Goal: Information Seeking & Learning: Learn about a topic

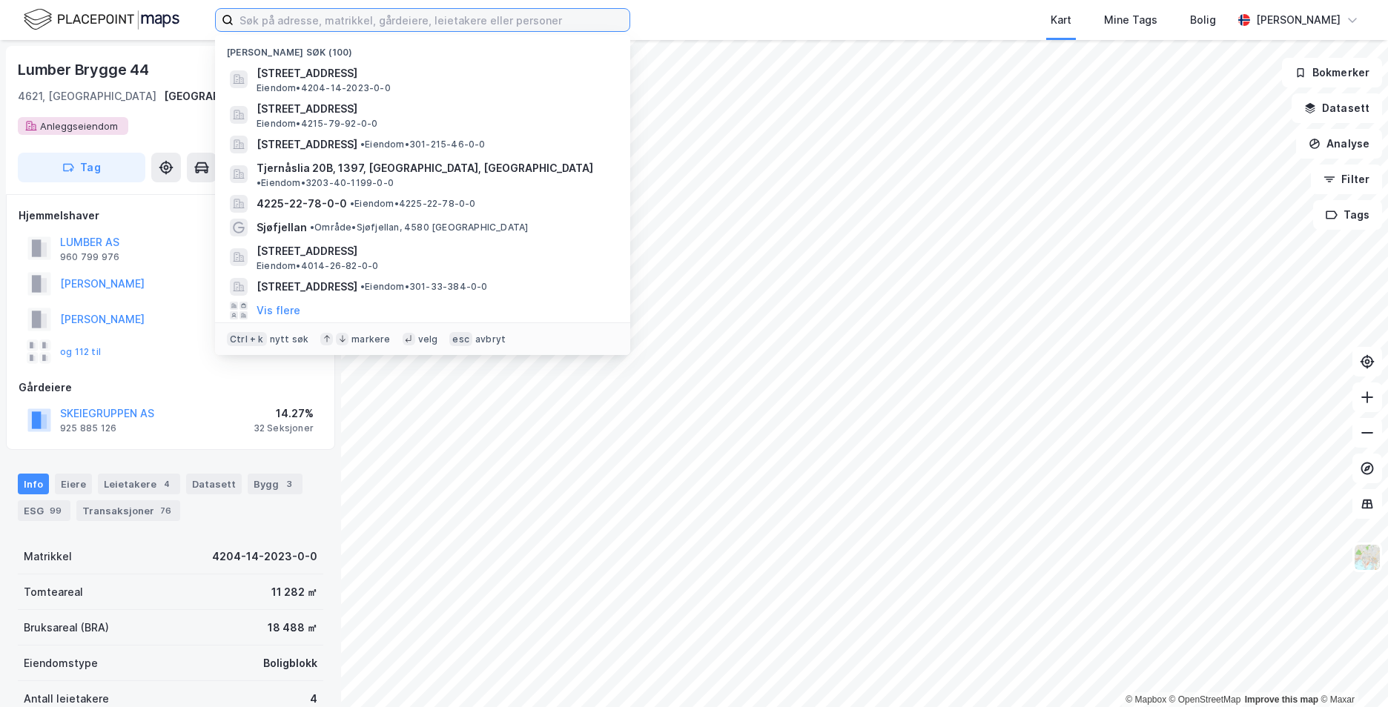
click at [298, 25] on input at bounding box center [432, 20] width 396 height 22
paste input "Varteigveien 131, 1735 Varteig"
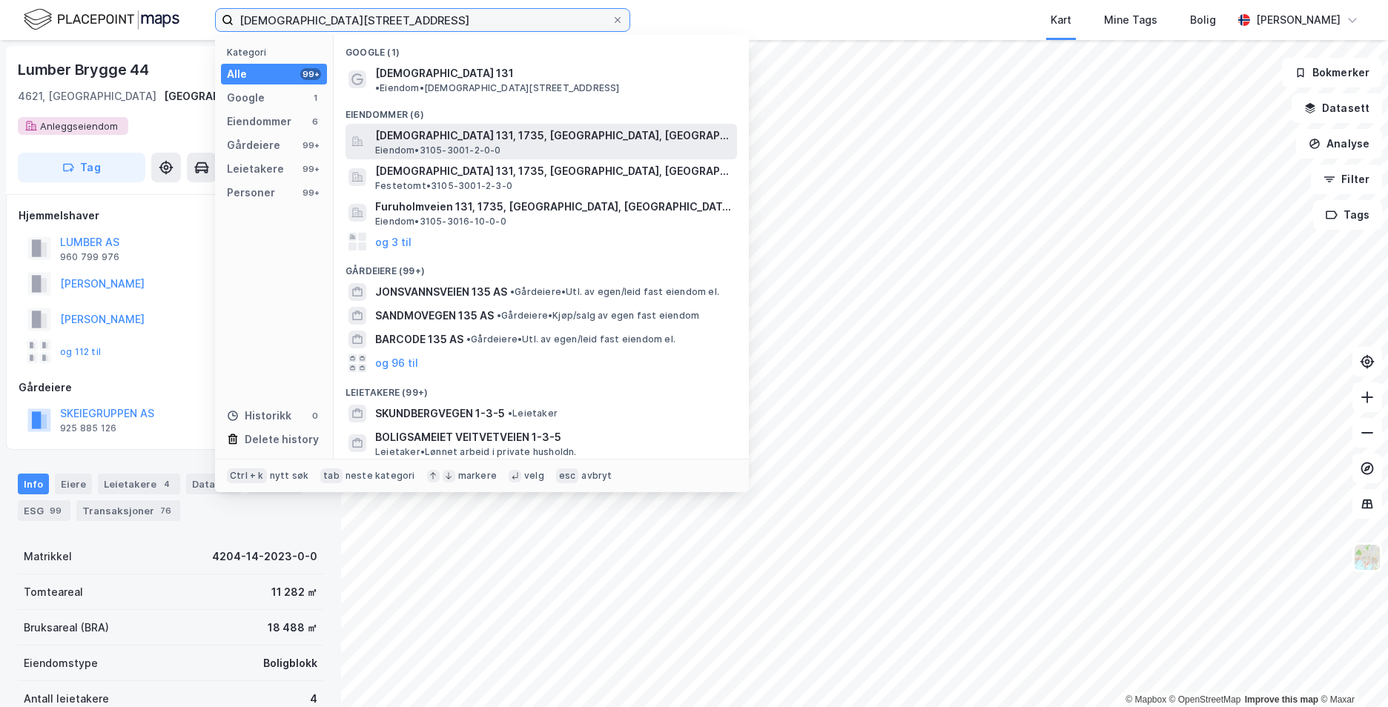
type input "Varteigveien 131, 1735 Varteig"
click at [401, 127] on span "Varteigveien 131, 1735, VARTEIG, SARPSBORG" at bounding box center [553, 136] width 356 height 18
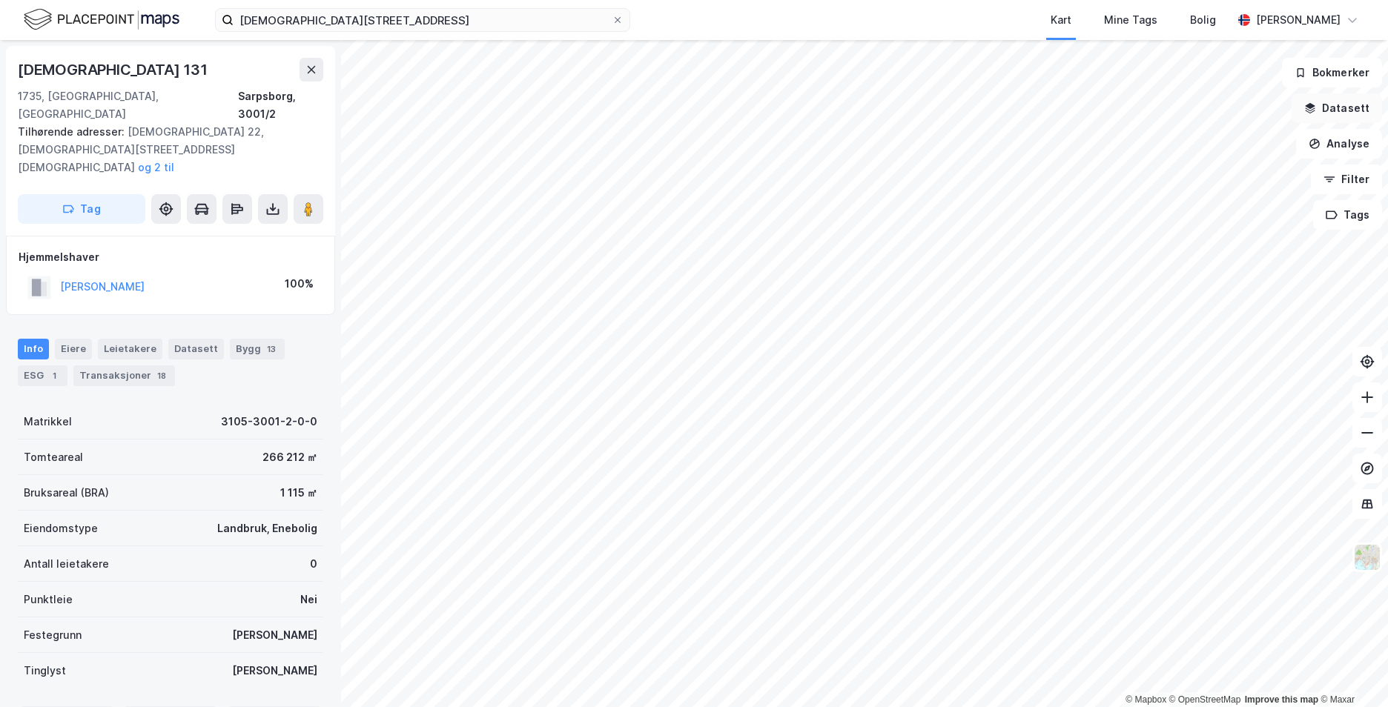
click at [1340, 105] on button "Datasett" at bounding box center [1337, 108] width 90 height 30
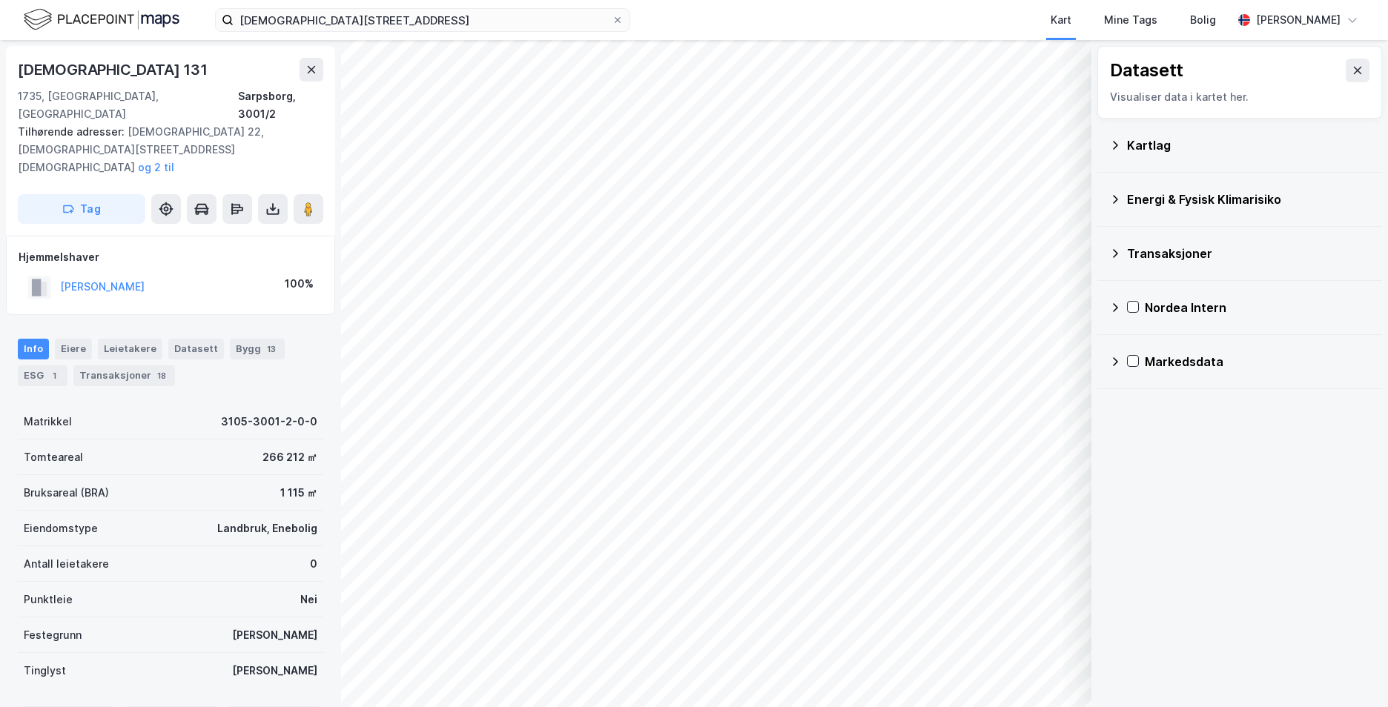
click at [1109, 146] on icon at bounding box center [1115, 145] width 12 height 12
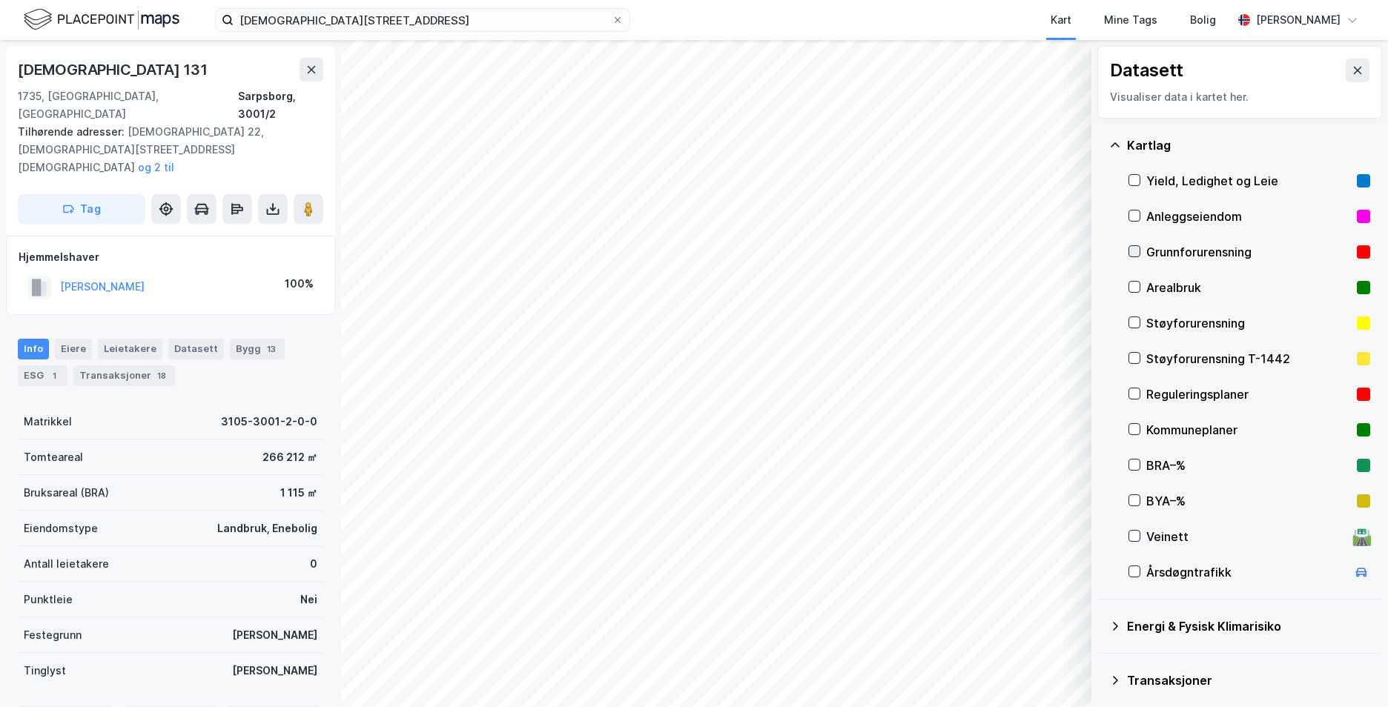
click at [1134, 251] on icon at bounding box center [1134, 251] width 10 height 10
click at [1118, 145] on icon at bounding box center [1115, 145] width 12 height 12
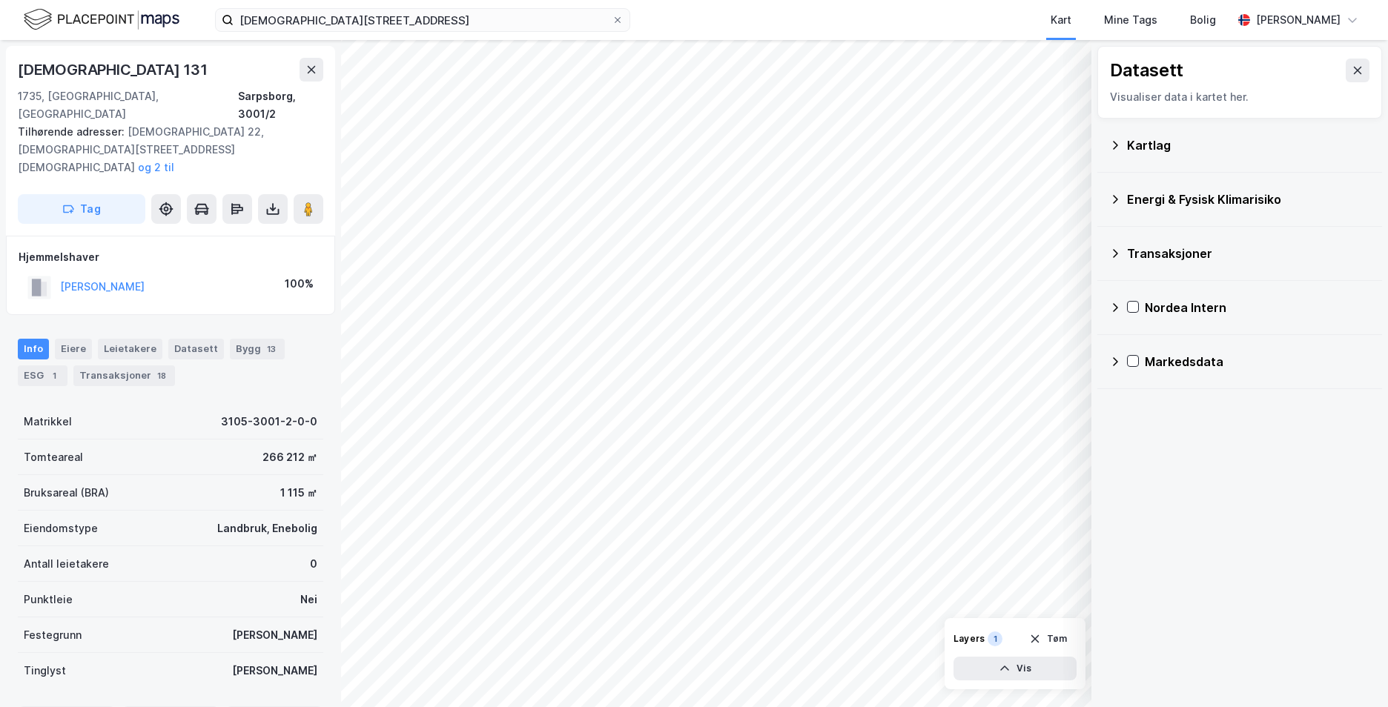
click at [1119, 197] on icon at bounding box center [1115, 200] width 12 height 12
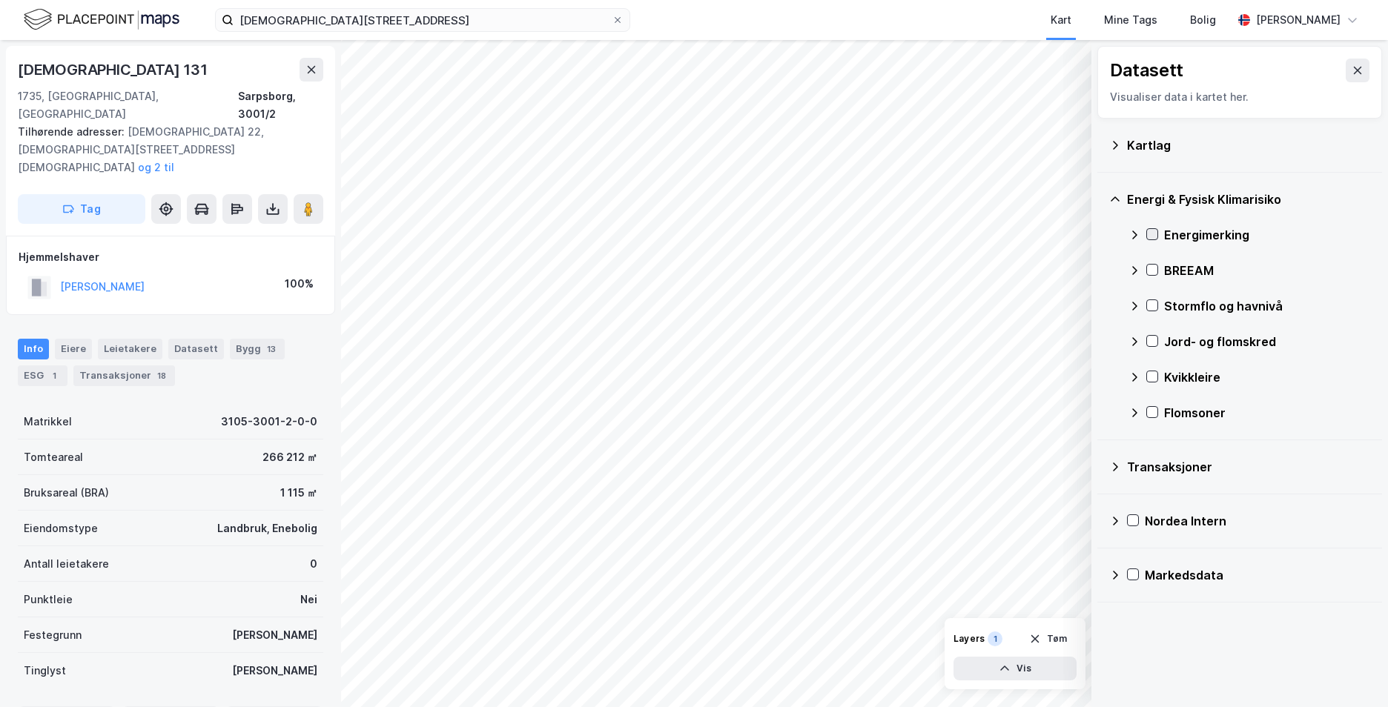
click at [1151, 238] on icon at bounding box center [1152, 234] width 10 height 10
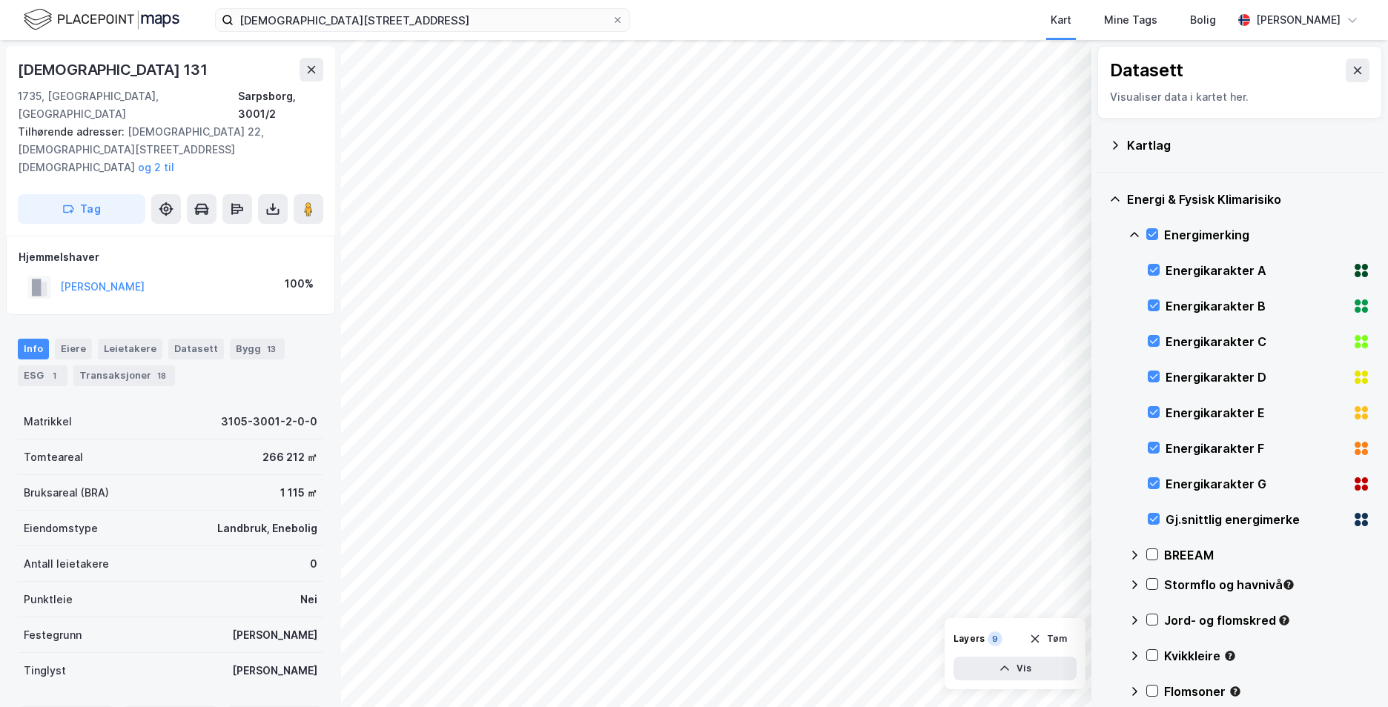
click at [1134, 233] on icon at bounding box center [1134, 234] width 9 height 5
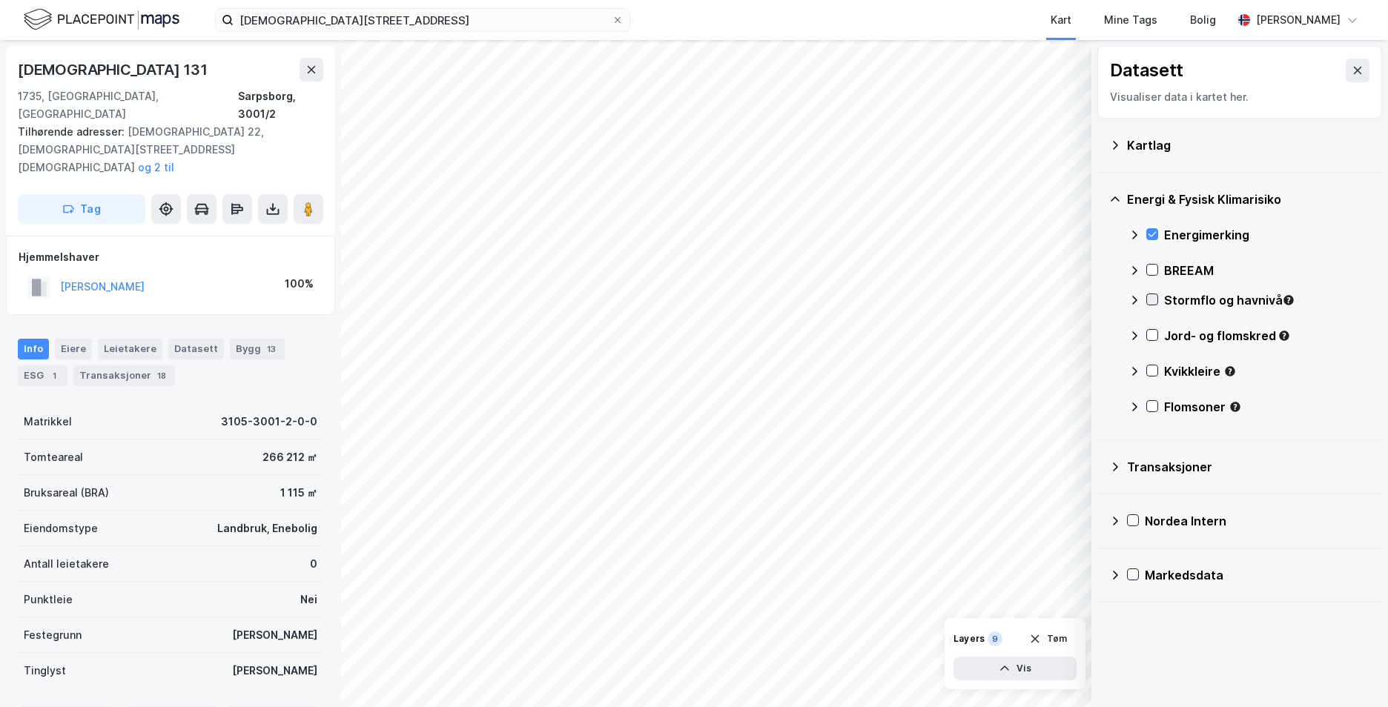
click at [1150, 296] on icon at bounding box center [1152, 299] width 10 height 10
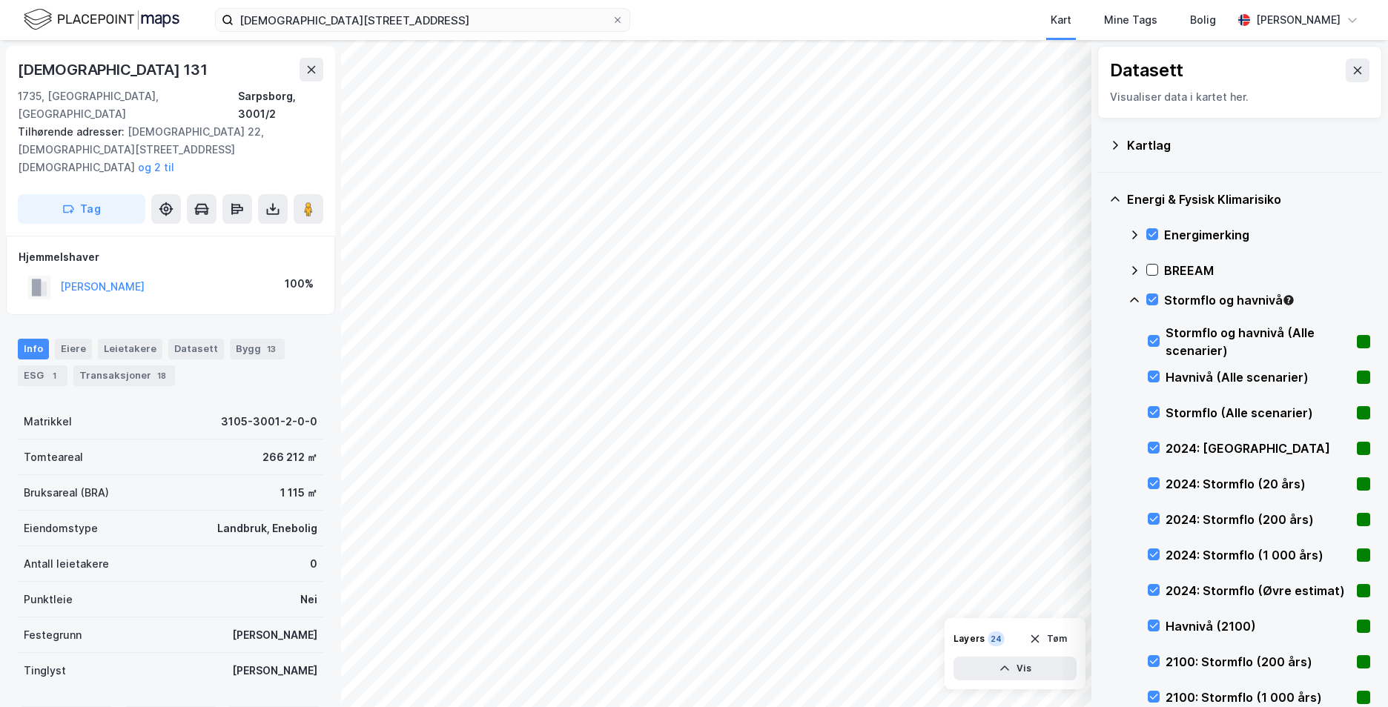
click at [1135, 300] on icon at bounding box center [1134, 300] width 12 height 12
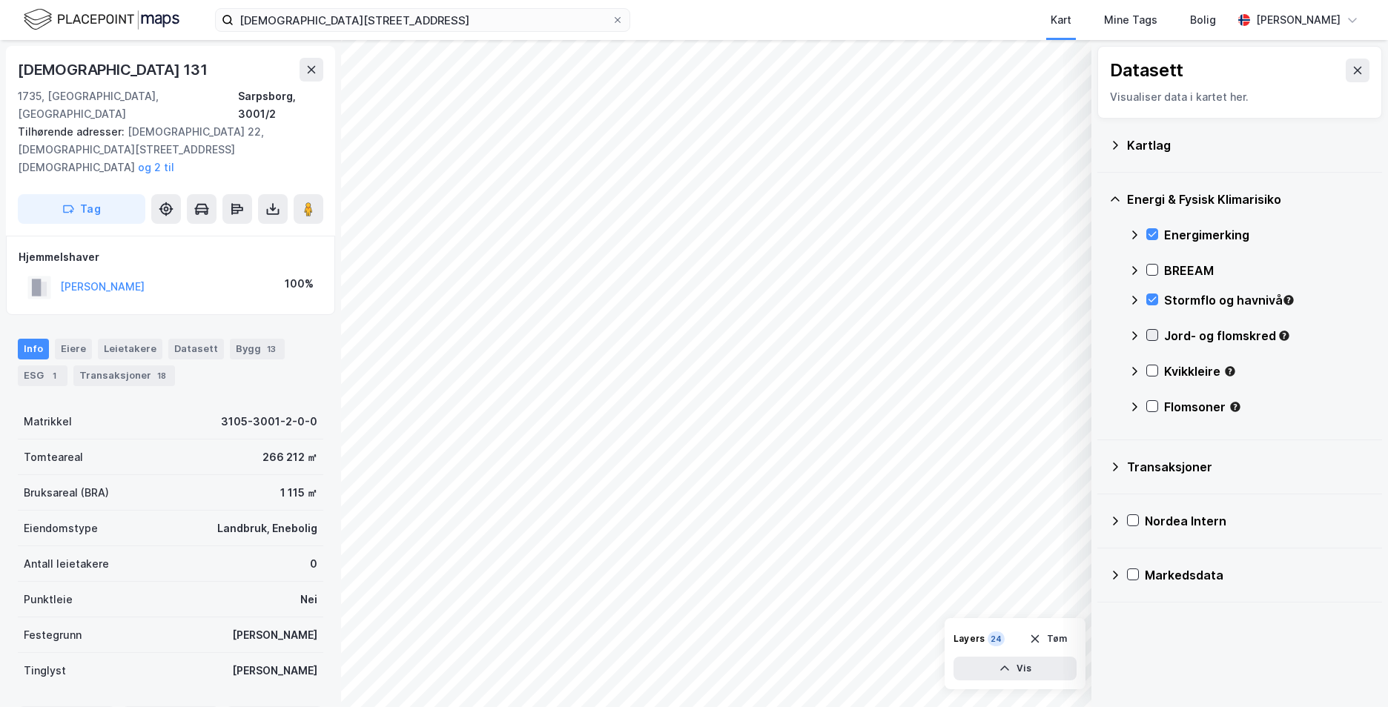
click at [1154, 336] on icon at bounding box center [1152, 335] width 10 height 10
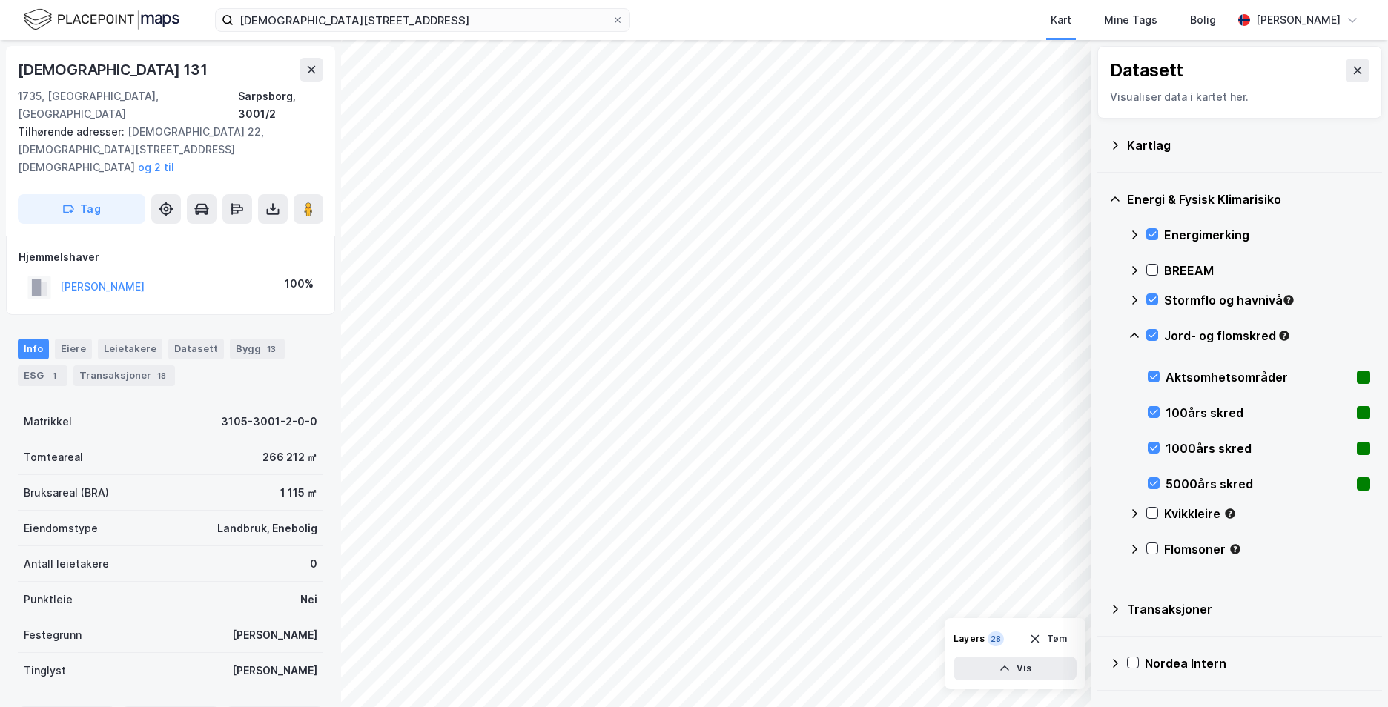
click at [1141, 332] on div "Jord- og flomskred" at bounding box center [1249, 342] width 242 height 36
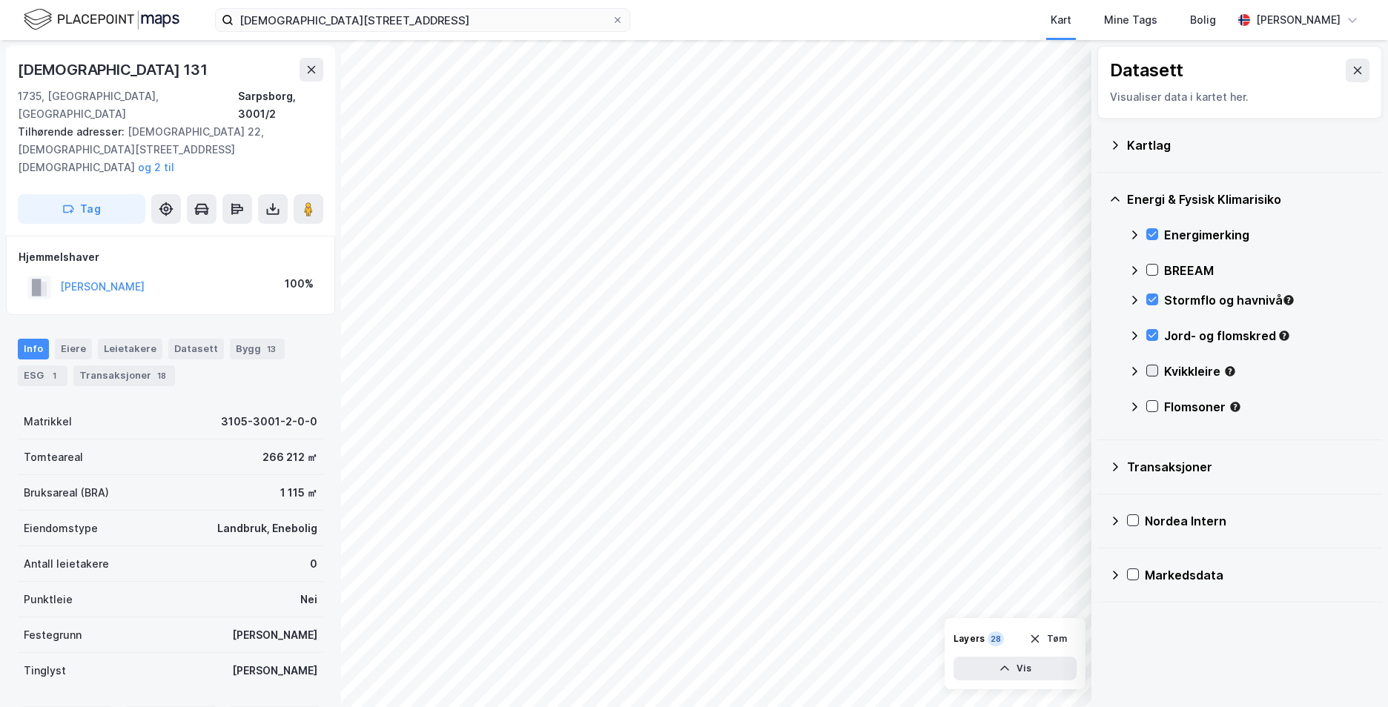
click at [1158, 370] on div "Kvikkleire" at bounding box center [1249, 378] width 242 height 36
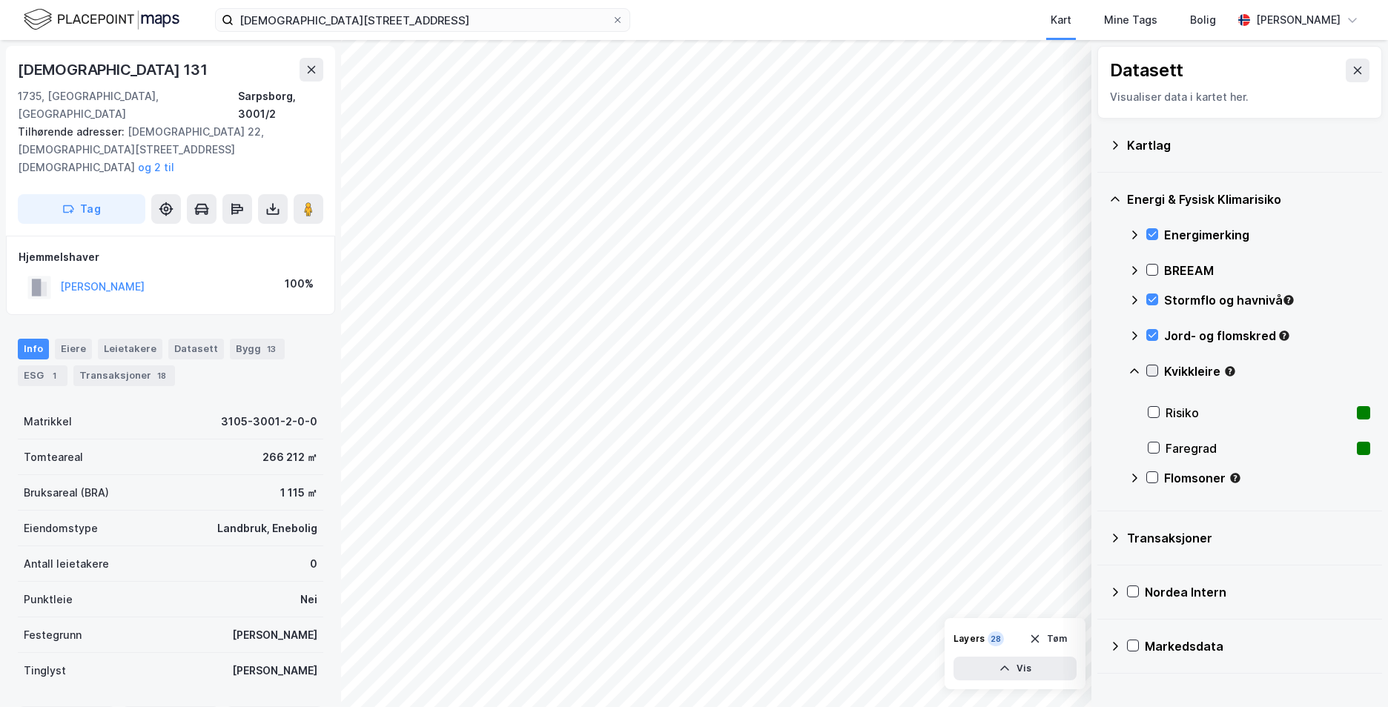
click at [1152, 366] on icon at bounding box center [1152, 371] width 10 height 10
click at [1133, 367] on icon at bounding box center [1134, 372] width 12 height 12
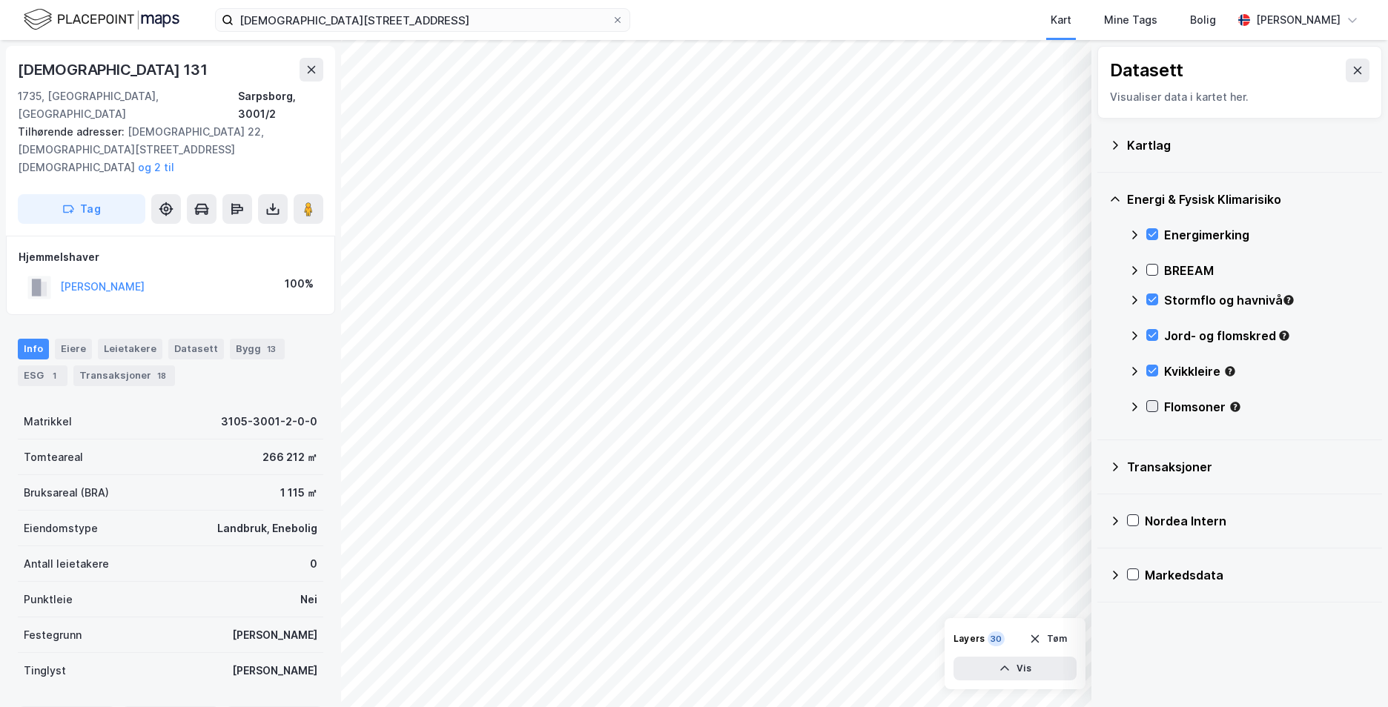
click at [1151, 405] on icon at bounding box center [1152, 406] width 10 height 10
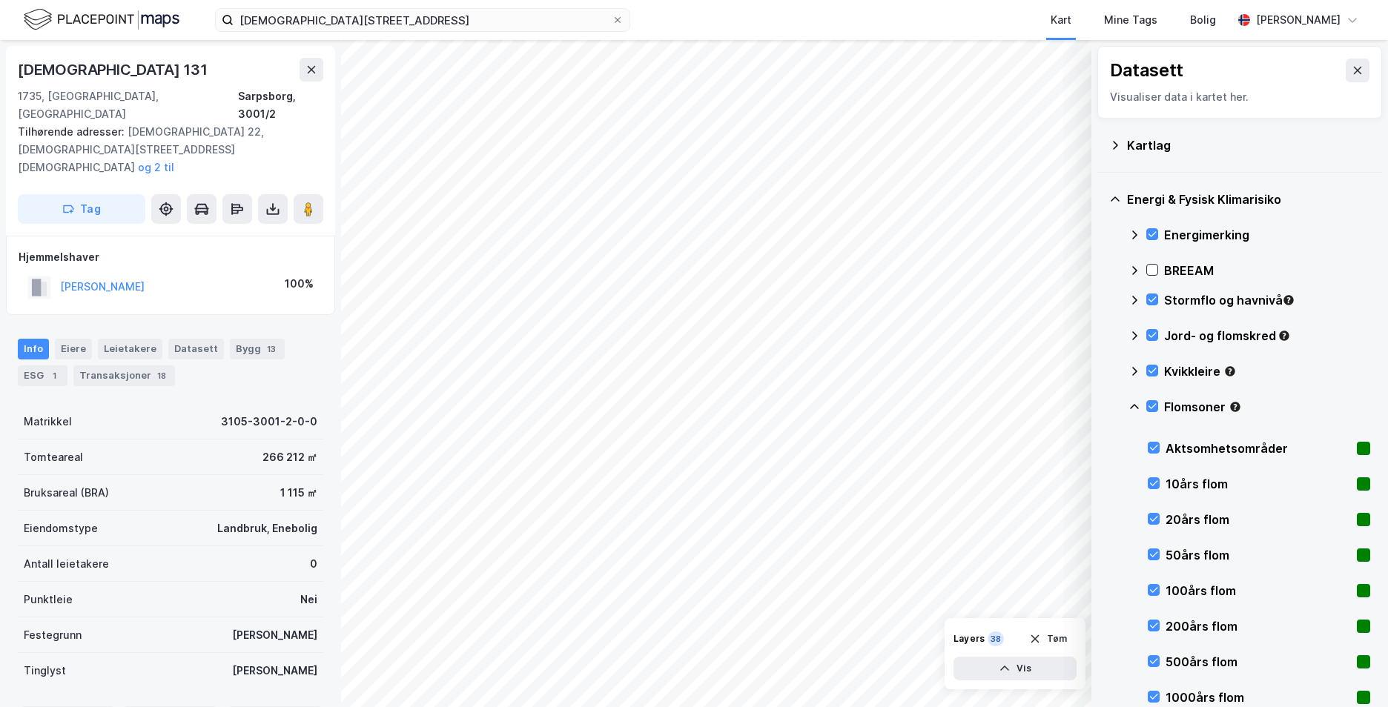
click at [1136, 405] on icon at bounding box center [1134, 407] width 12 height 12
